Goal: Communication & Community: Answer question/provide support

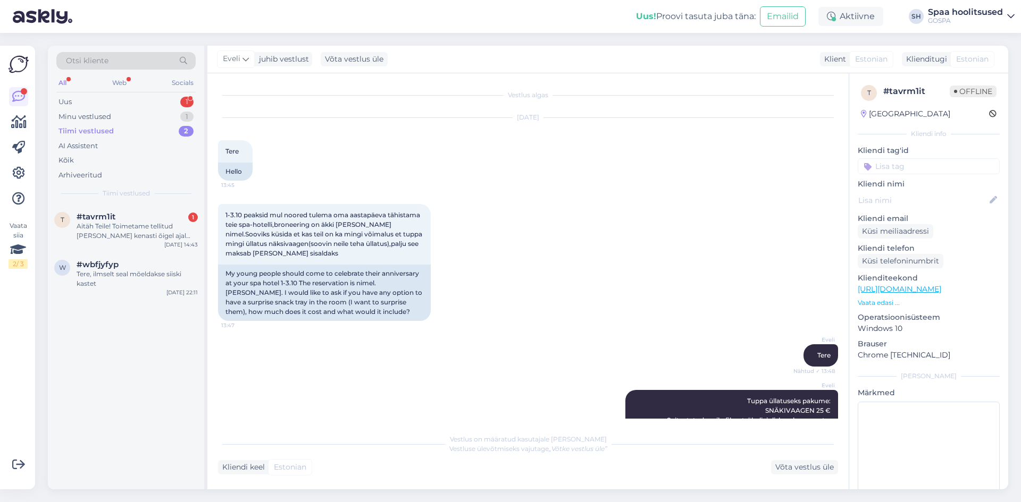
scroll to position [970, 0]
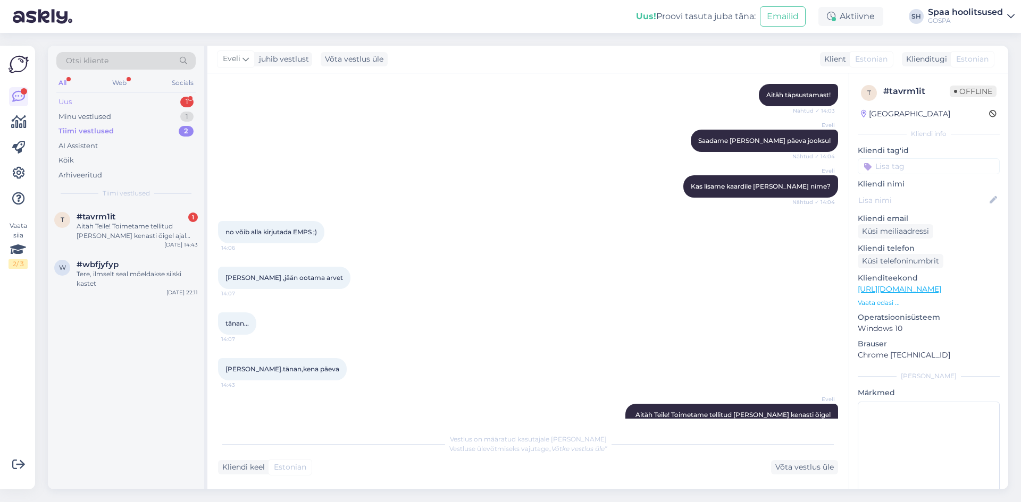
click at [69, 101] on div "Uus" at bounding box center [64, 102] width 13 height 11
click at [103, 231] on div "Sveiki,cik maksa atputa ar bērniem ar spa piedāvājumu un nakšņošanu 2 vai 3 nak…" at bounding box center [137, 231] width 121 height 19
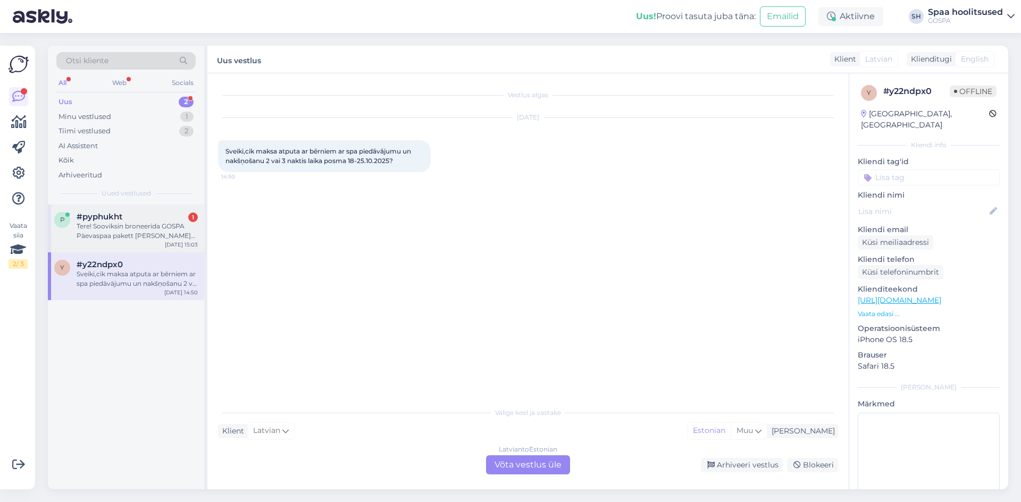
click at [123, 229] on div "Tere! Sooviksin broneerida GOSPA Päevaspaa pakett [PERSON_NAME] inimesele [DATE…" at bounding box center [137, 231] width 121 height 19
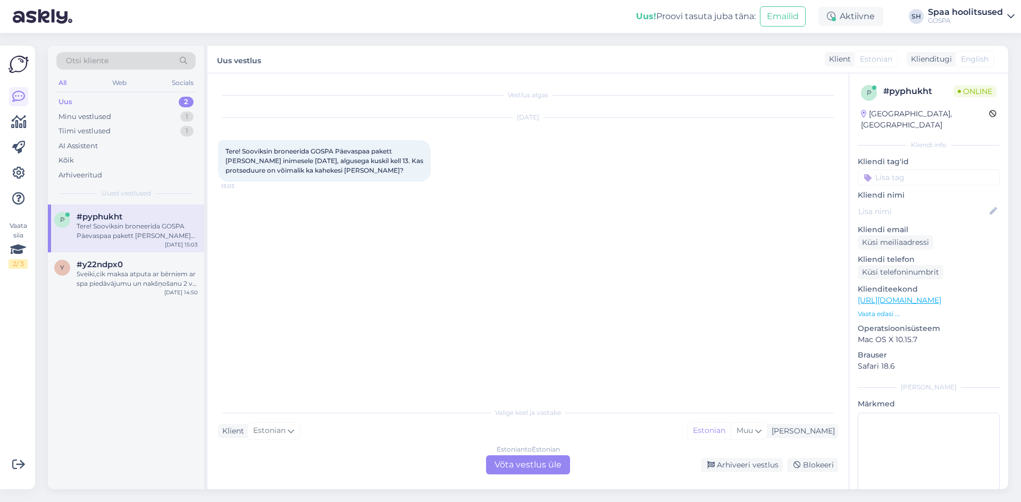
click at [519, 463] on div "Estonian to Estonian Võta vestlus üle" at bounding box center [528, 465] width 84 height 19
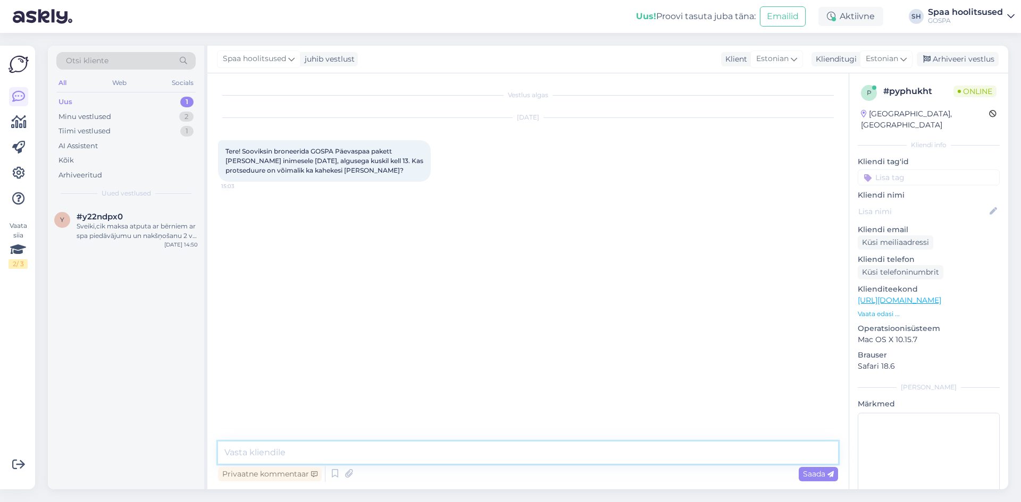
click at [258, 451] on textarea at bounding box center [528, 453] width 620 height 22
click at [261, 454] on textarea "Tere! Kas soovite broneerida 20.septembriks" at bounding box center [528, 453] width 620 height 22
click at [418, 453] on textarea "Tere! Kui soovite broneerida 20.septembriks" at bounding box center [528, 453] width 620 height 22
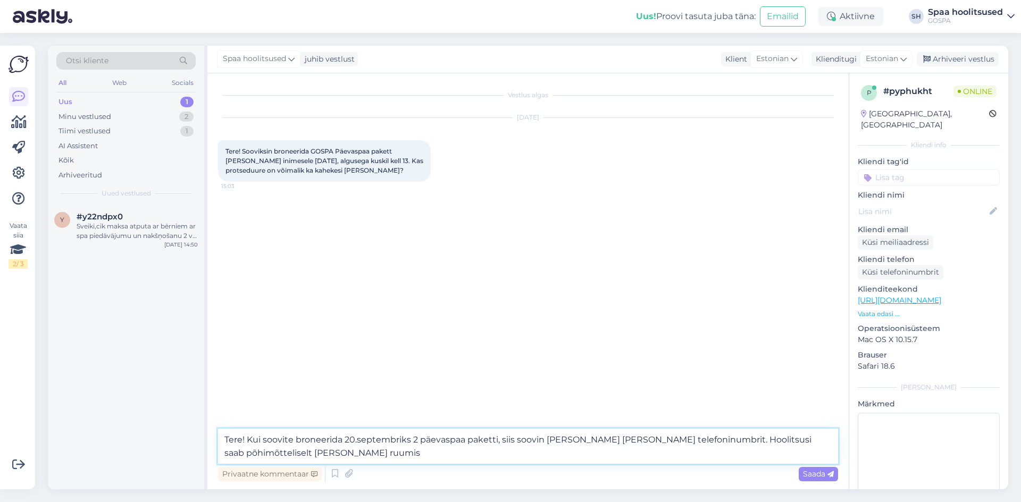
click at [668, 440] on textarea "Tere! Kui soovite broneerida 20.septembriks 2 päevaspaa paketti, siis soovin [P…" at bounding box center [528, 446] width 620 height 35
click at [753, 437] on textarea "Tere! Kui soovite broneerida 20.septembriks 2 päevaspaa paketti, siis soovin [P…" at bounding box center [528, 446] width 620 height 35
click at [290, 454] on textarea "Tere! Kui soovite broneerida 20.septembriks 2 päevaspaa paketti, siis soovin [P…" at bounding box center [528, 446] width 620 height 35
click at [286, 455] on textarea "Tere! Kui soovite broneerida 20.septembriks 2 päevaspaa paketti, siis soovin [P…" at bounding box center [528, 446] width 620 height 35
click at [419, 441] on textarea "Tere! Kui soovite broneerida 20.septembriks 2 päevaspaa paketti, siis soovin [P…" at bounding box center [528, 446] width 620 height 35
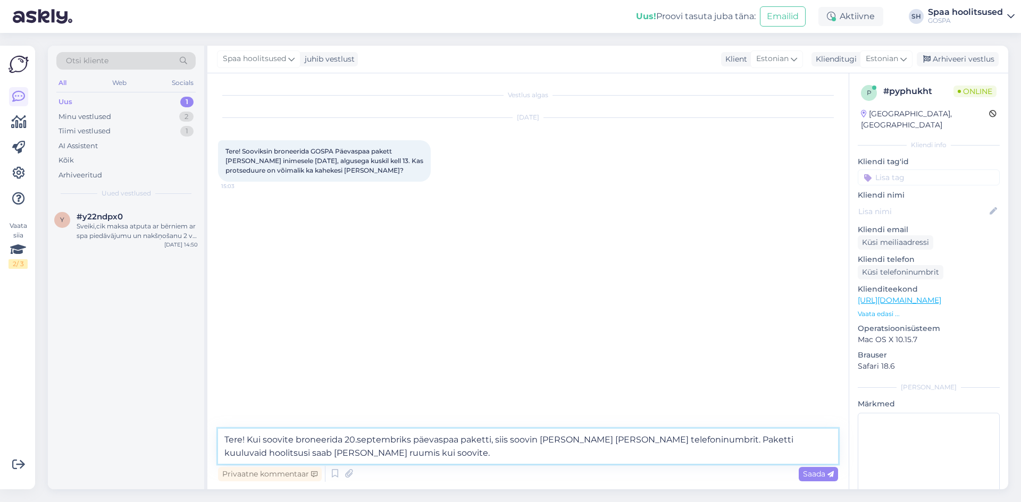
click at [416, 441] on textarea "Tere! Kui soovite broneerida 20.septembriks päevaspaa paketti, siis soovin [PER…" at bounding box center [528, 446] width 620 height 35
click at [487, 440] on textarea "Tere! Kui soovite broneerida 20.septembriks Päevaspaa paketti, siis soovin [PER…" at bounding box center [528, 446] width 620 height 35
click at [485, 442] on textarea "Tere! Kui soovite broneerida 20.septembriks Päevaspaa paketi, siis soovin [PERS…" at bounding box center [528, 446] width 620 height 35
click at [564, 443] on textarea "Tere! Kui soovite broneerida 20.septembriks Päevaspaa paketi [PERSON_NAME], sii…" at bounding box center [528, 446] width 620 height 35
click at [432, 451] on textarea "Tere! Kui soovite broneerida 20.septembriks Päevaspaa paketi [PERSON_NAME], sii…" at bounding box center [528, 446] width 620 height 35
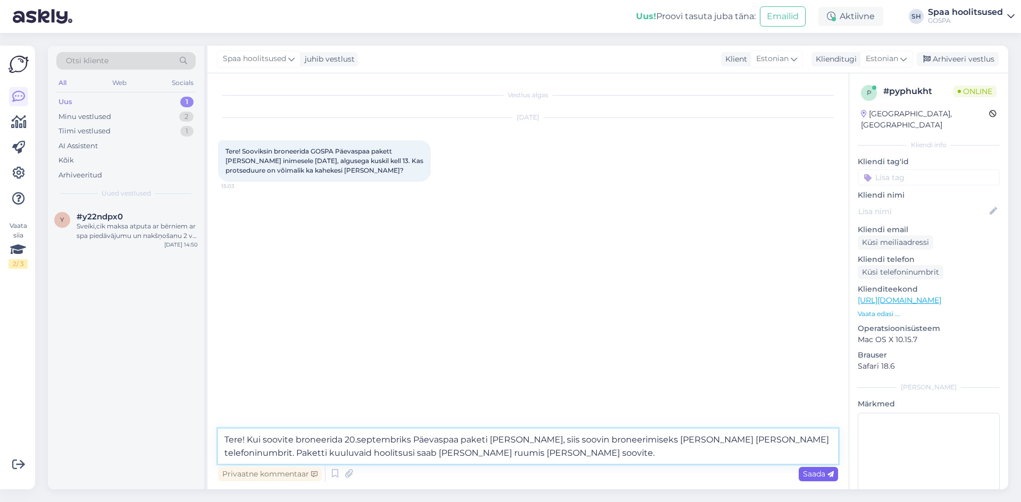
type textarea "Tere! Kui soovite broneerida 20.septembriks Päevaspaa paketi [PERSON_NAME], sii…"
click at [811, 473] on span "Saada" at bounding box center [818, 474] width 31 height 10
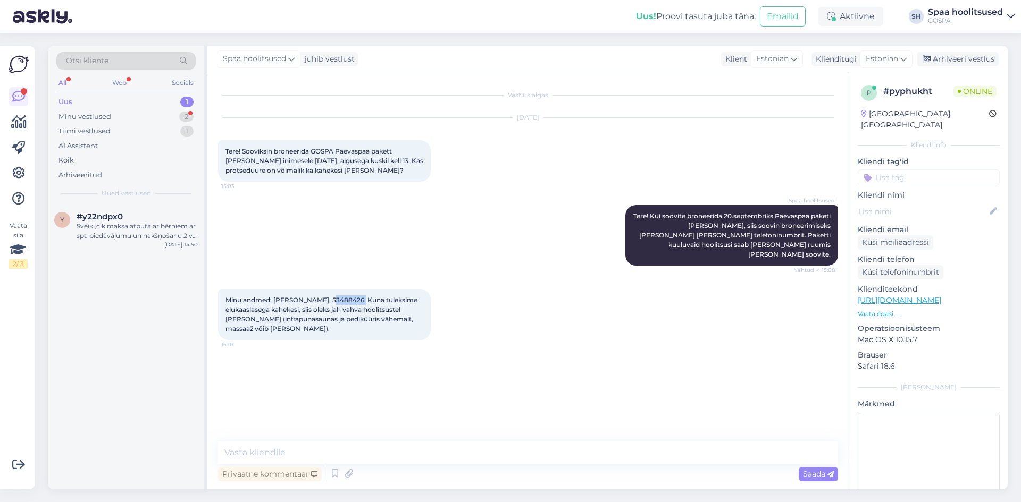
drag, startPoint x: 355, startPoint y: 291, endPoint x: 325, endPoint y: 293, distance: 29.8
click at [325, 296] on span "Minu andmed: [PERSON_NAME], 53488426. Kuna tuleksime elukaaslasega kahekesi, si…" at bounding box center [322, 314] width 194 height 37
copy span "53488426"
click at [526, 378] on div "Vestlus algas [DATE] Tere! Sooviksin broneerida GOSPA Päevaspaa pakett [PERSON_…" at bounding box center [532, 258] width 629 height 348
click at [275, 455] on textarea at bounding box center [528, 453] width 620 height 22
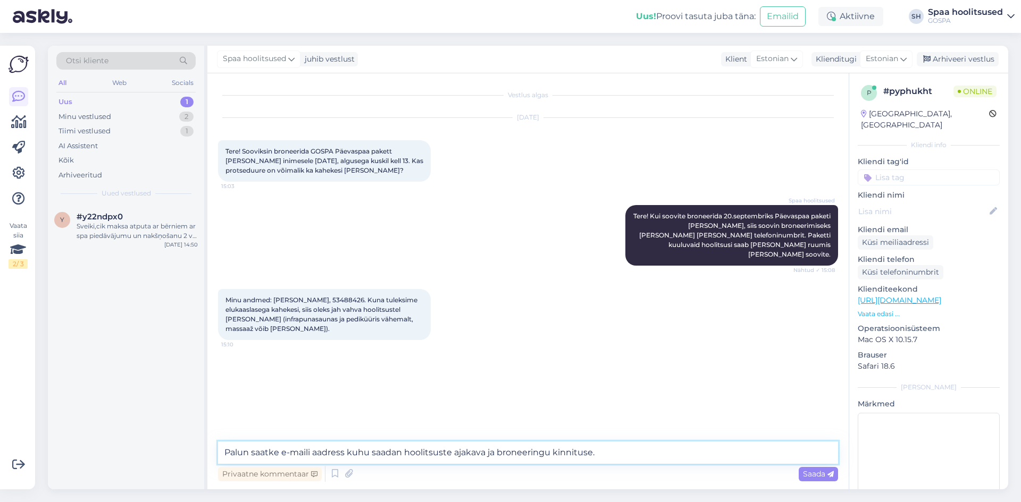
click at [343, 455] on textarea "Palun saatke e-maili aadress kuhu saadan hoolitsuste ajakava ja broneeringu kin…" at bounding box center [528, 453] width 620 height 22
click at [402, 451] on textarea "Palun saatke e-maili aadress kuhu saadan hoolitsuste ajakava ja broneeringu kin…" at bounding box center [528, 453] width 620 height 22
type textarea "Palun saatke e-maili aadress kuhu saadan hoolitsuste ajakava ja broneeringu kin…"
click at [815, 474] on span "Saada" at bounding box center [818, 474] width 31 height 10
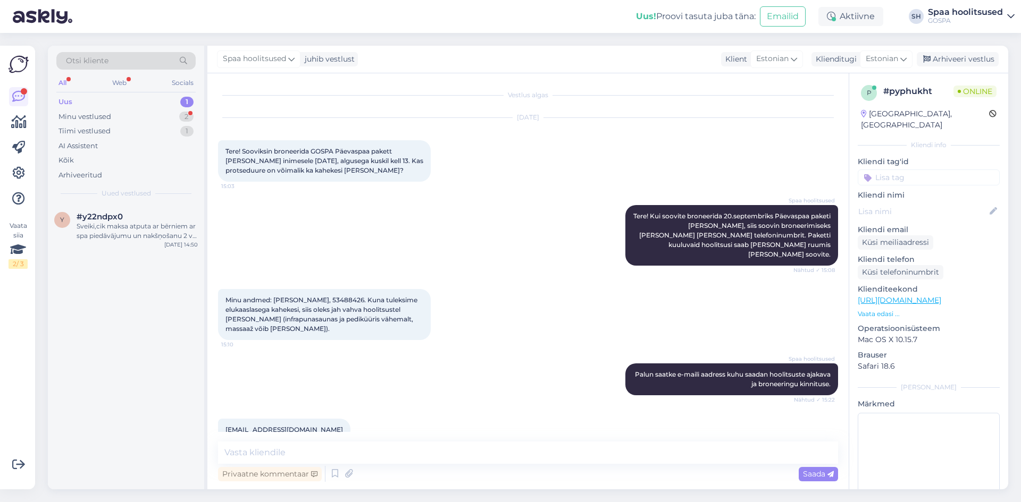
scroll to position [11, 0]
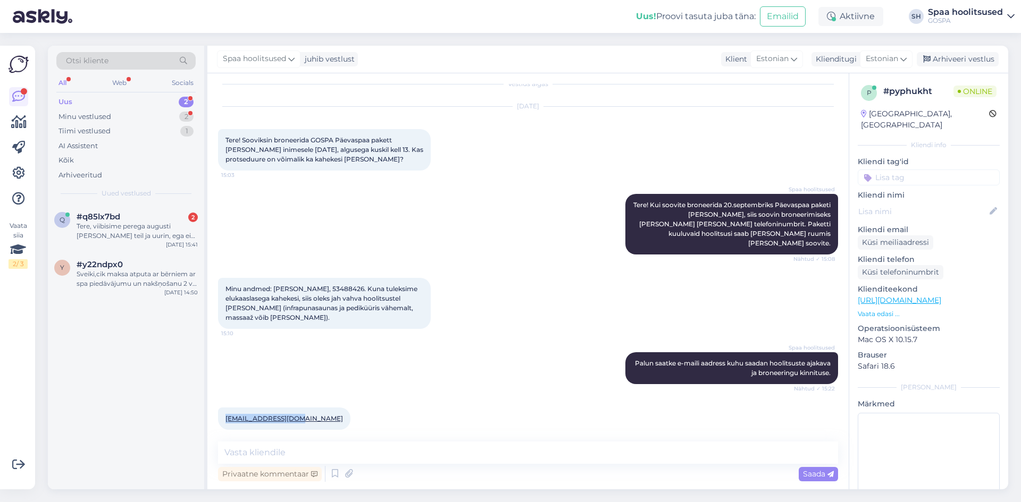
drag, startPoint x: 299, startPoint y: 408, endPoint x: 224, endPoint y: 411, distance: 75.0
click at [224, 411] on div "[EMAIL_ADDRESS][DOMAIN_NAME] 15:28" at bounding box center [284, 419] width 132 height 22
copy link "[EMAIL_ADDRESS][DOMAIN_NAME]"
click at [235, 454] on textarea at bounding box center [528, 453] width 620 height 22
type textarea "Tänan! Saatsin tellimuse kinnituse e-mailie."
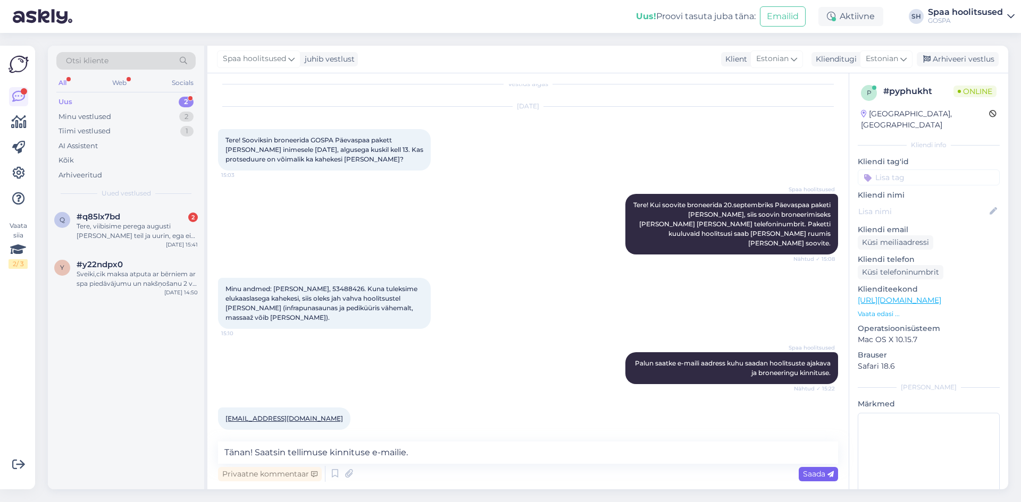
click at [811, 474] on span "Saada" at bounding box center [818, 474] width 31 height 10
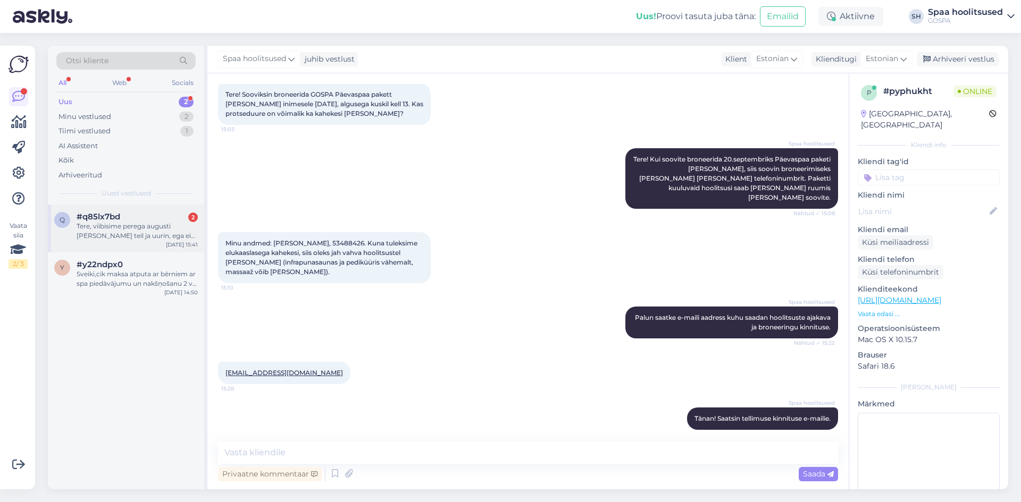
click at [133, 232] on div "Tere, viibisime perega augusti [PERSON_NAME] teil ja uurin, ega ei ole toast le…" at bounding box center [137, 231] width 121 height 19
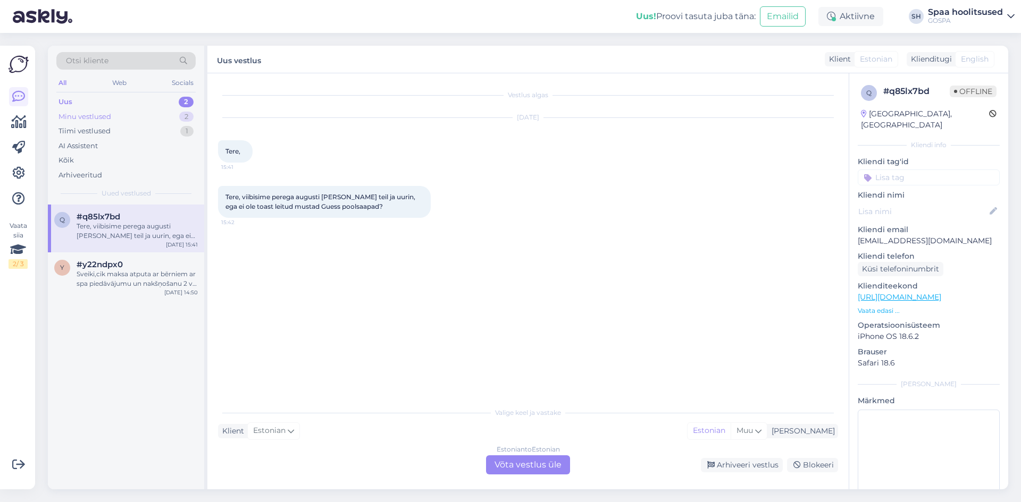
click at [86, 114] on div "Minu vestlused" at bounding box center [84, 117] width 53 height 11
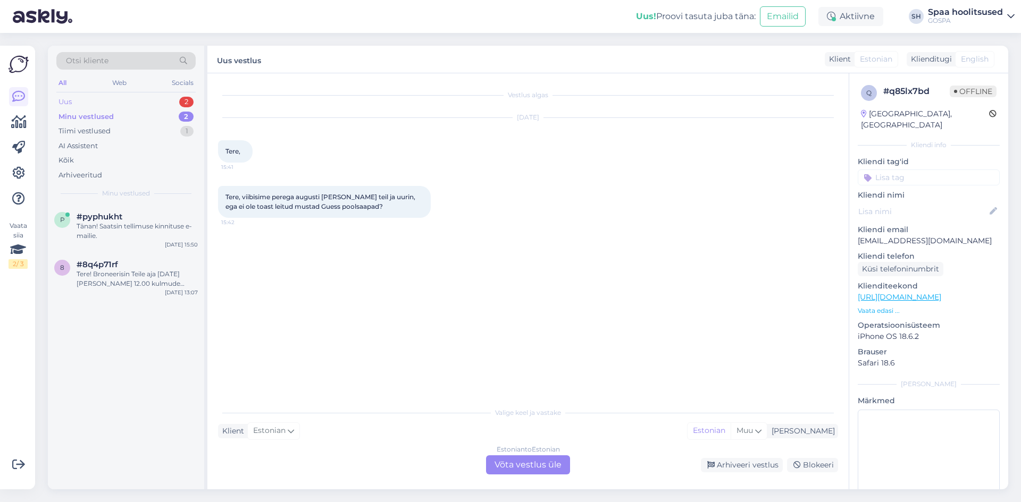
click at [70, 102] on div "Uus" at bounding box center [64, 102] width 13 height 11
click at [89, 115] on div "Minu vestlused" at bounding box center [84, 117] width 53 height 11
click at [60, 100] on div "Uus" at bounding box center [64, 102] width 13 height 11
click at [144, 276] on div "Sveiki,cik maksa atputa ar bērniem ar spa piedāvājumu un nakšņošanu 2 vai 3 nak…" at bounding box center [137, 279] width 121 height 19
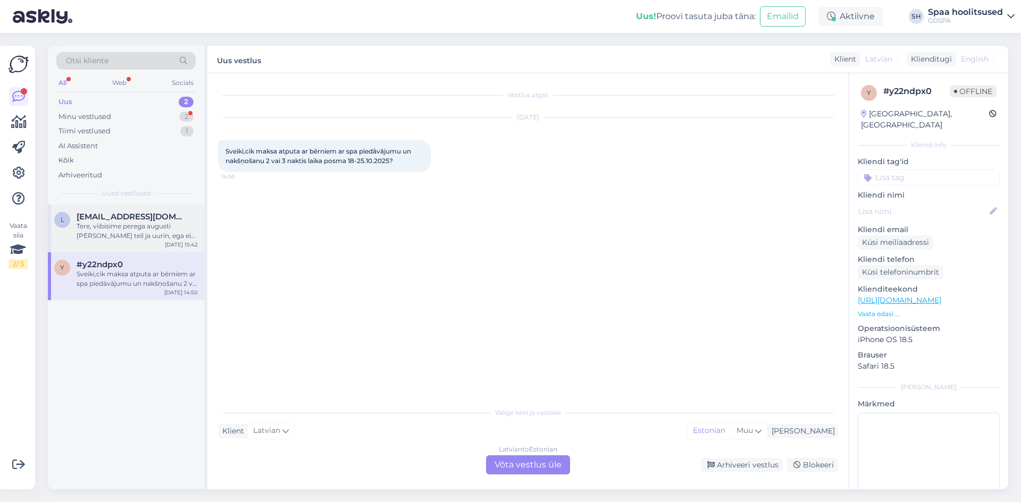
click at [105, 219] on span "[EMAIL_ADDRESS][DOMAIN_NAME]" at bounding box center [132, 217] width 111 height 10
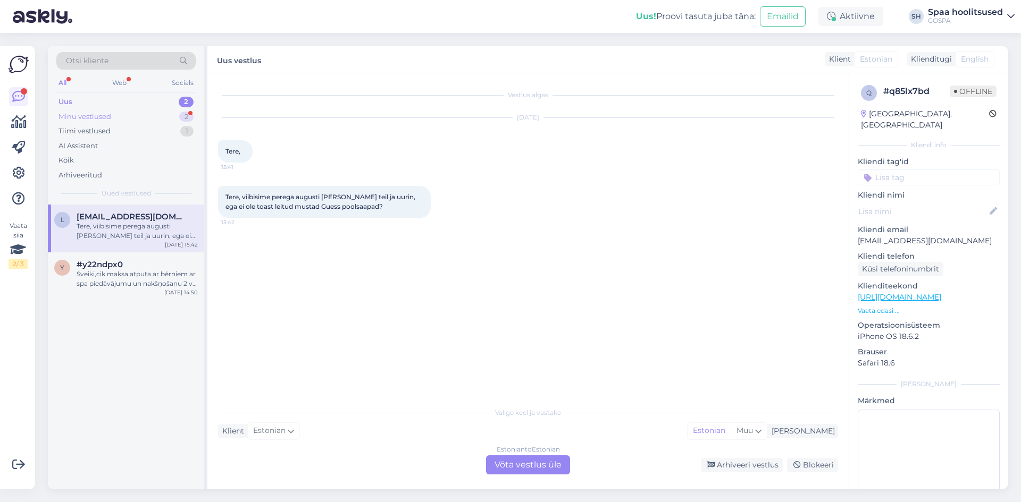
click at [84, 116] on div "Minu vestlused" at bounding box center [84, 117] width 53 height 11
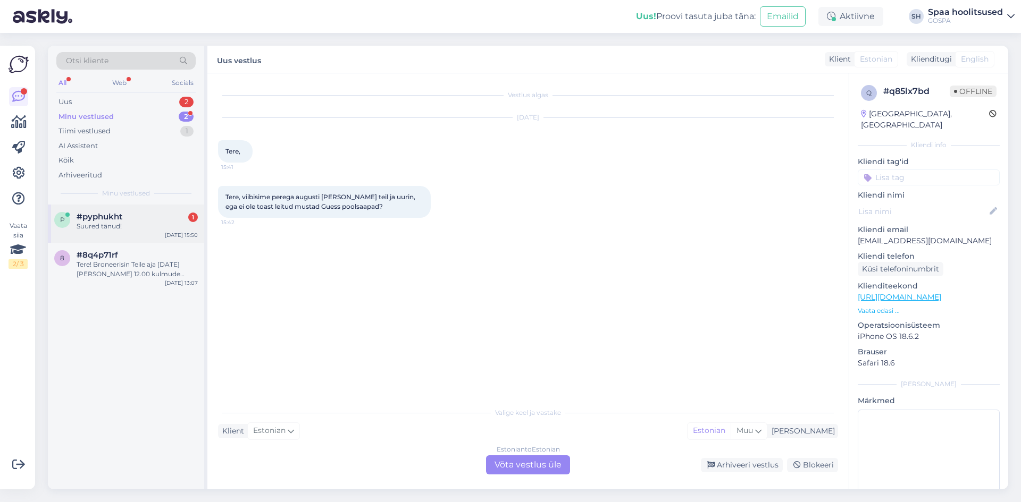
click at [91, 218] on span "#pyphukht" at bounding box center [100, 217] width 46 height 10
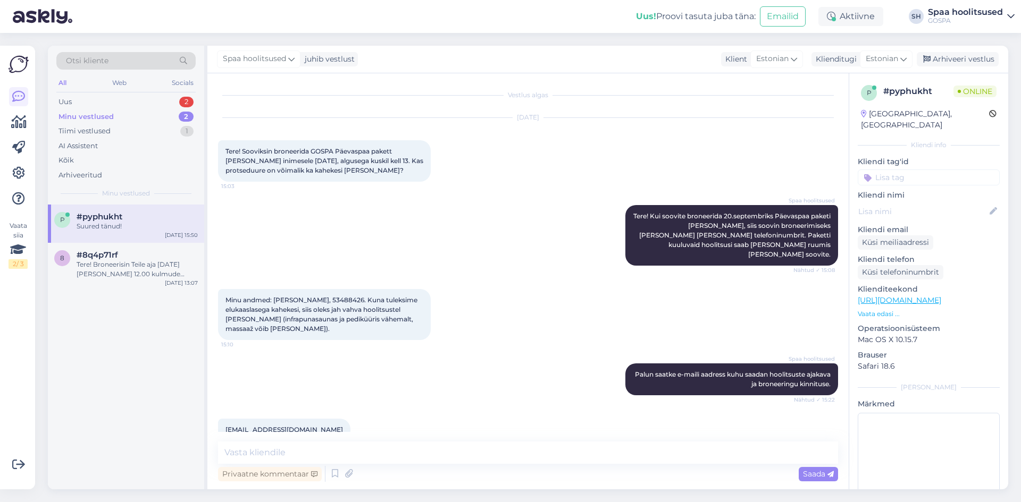
scroll to position [103, 0]
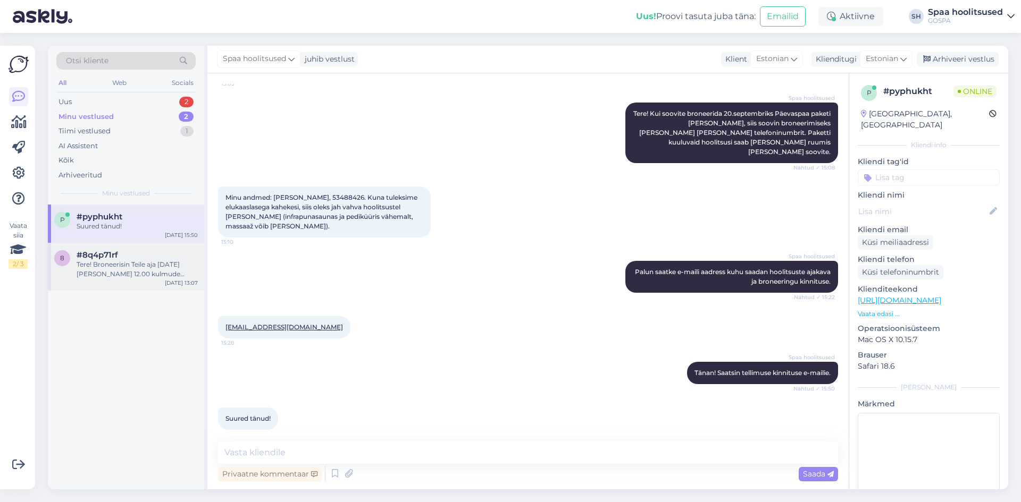
click at [123, 264] on div "Tere! Broneerisin Teile aja [DATE][PERSON_NAME] 12.00 kulmude korrigeerimiseks." at bounding box center [137, 269] width 121 height 19
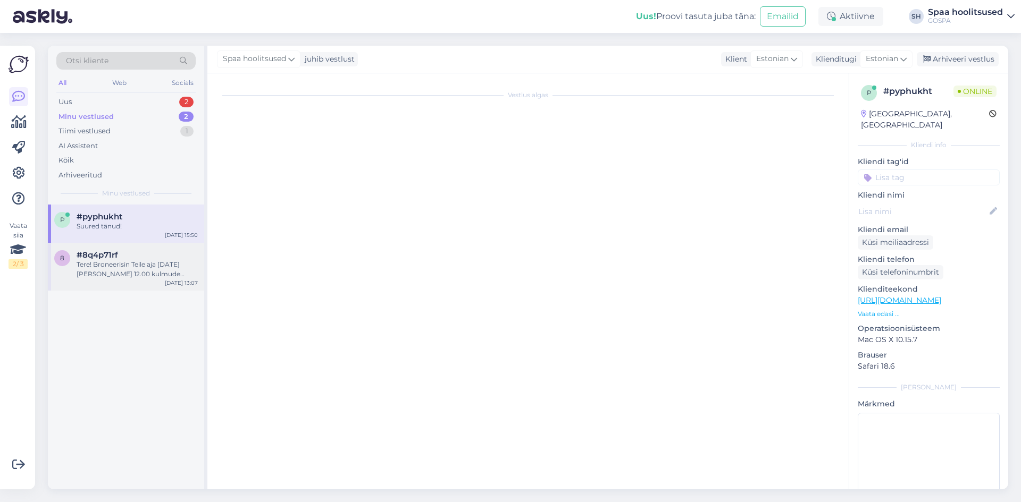
scroll to position [508, 0]
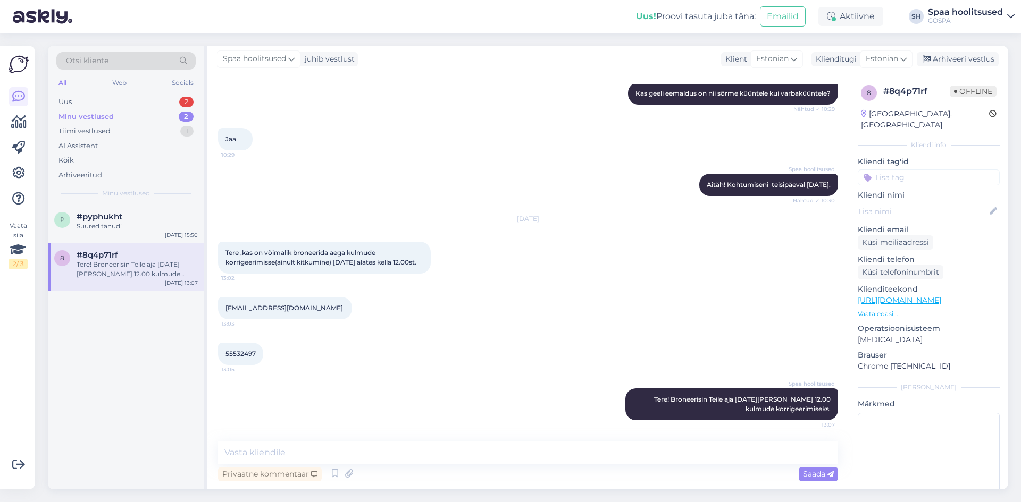
click at [96, 115] on div "Minu vestlused" at bounding box center [85, 117] width 55 height 11
click at [71, 100] on div "Uus" at bounding box center [64, 102] width 13 height 11
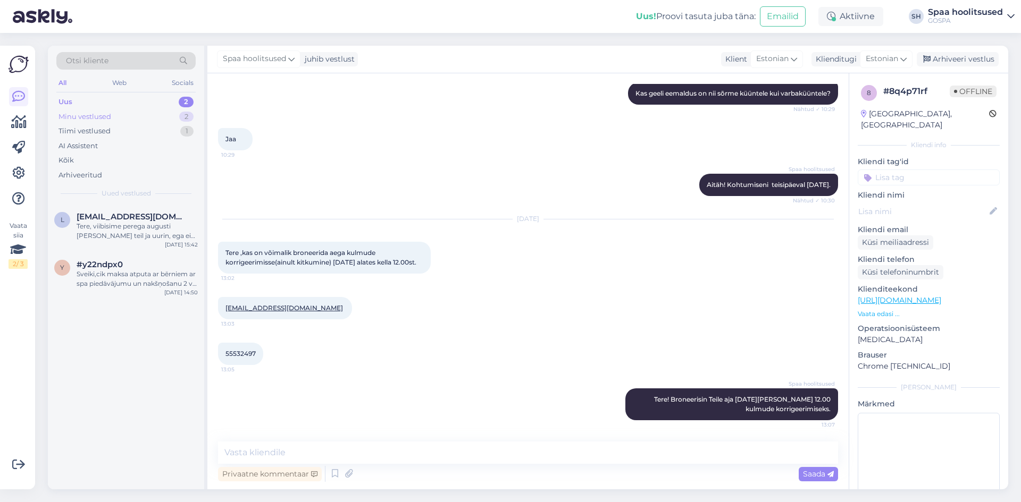
click at [91, 115] on div "Minu vestlused" at bounding box center [84, 117] width 53 height 11
